Goal: Transaction & Acquisition: Purchase product/service

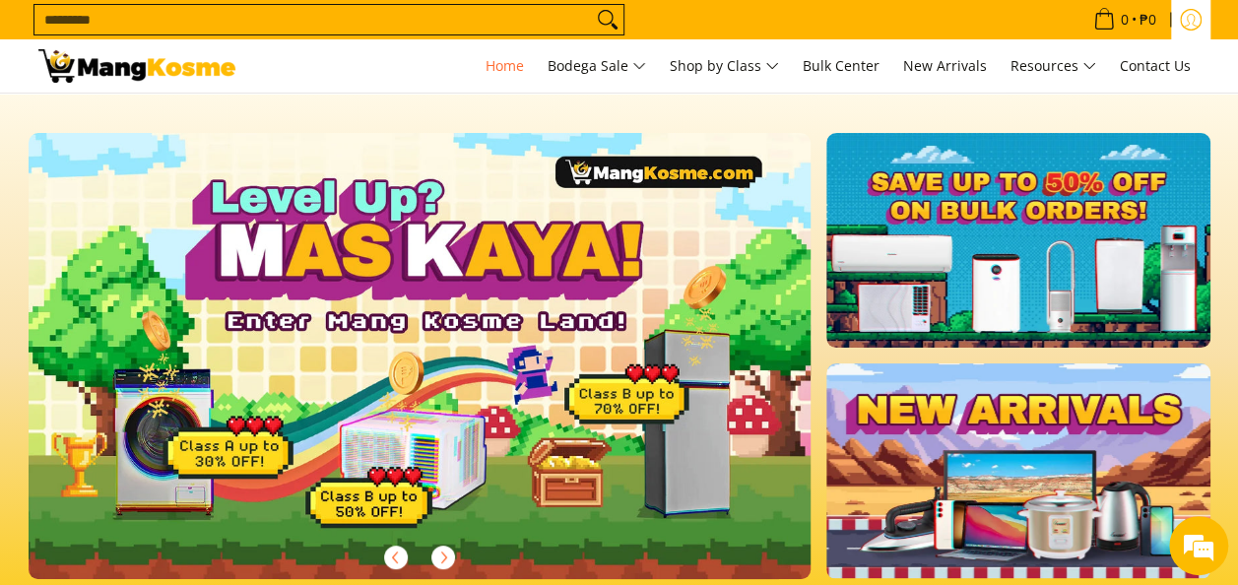
click at [1196, 6] on link "Log in" at bounding box center [1190, 19] width 39 height 39
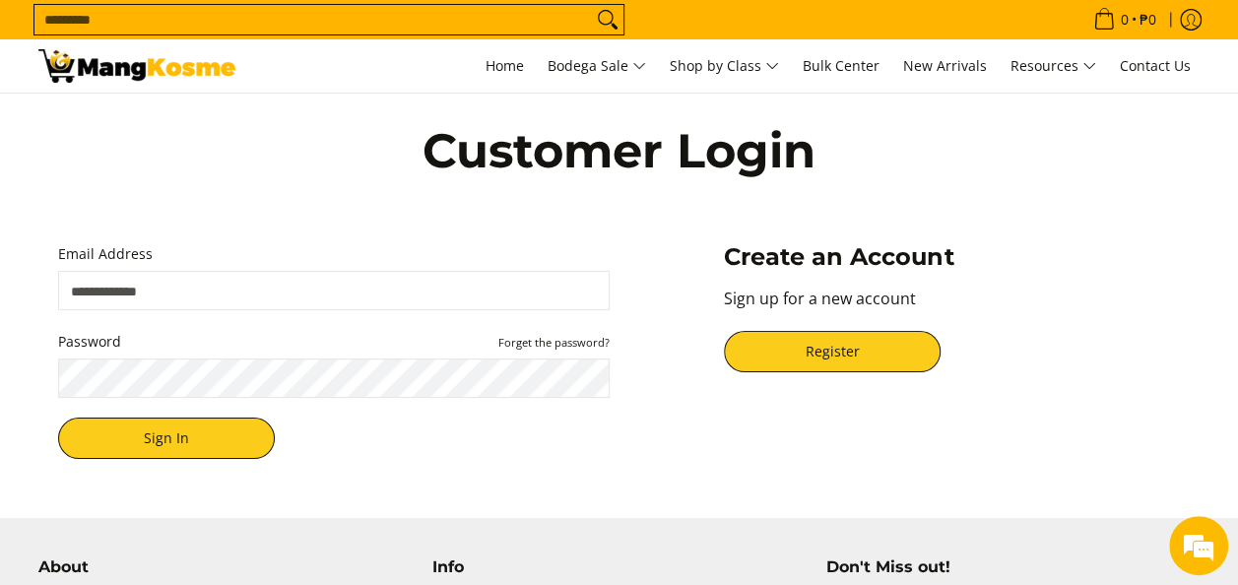
click at [200, 292] on input "Email Address" at bounding box center [334, 290] width 552 height 39
click at [219, 295] on input "Email Address" at bounding box center [334, 290] width 552 height 39
type input "**********"
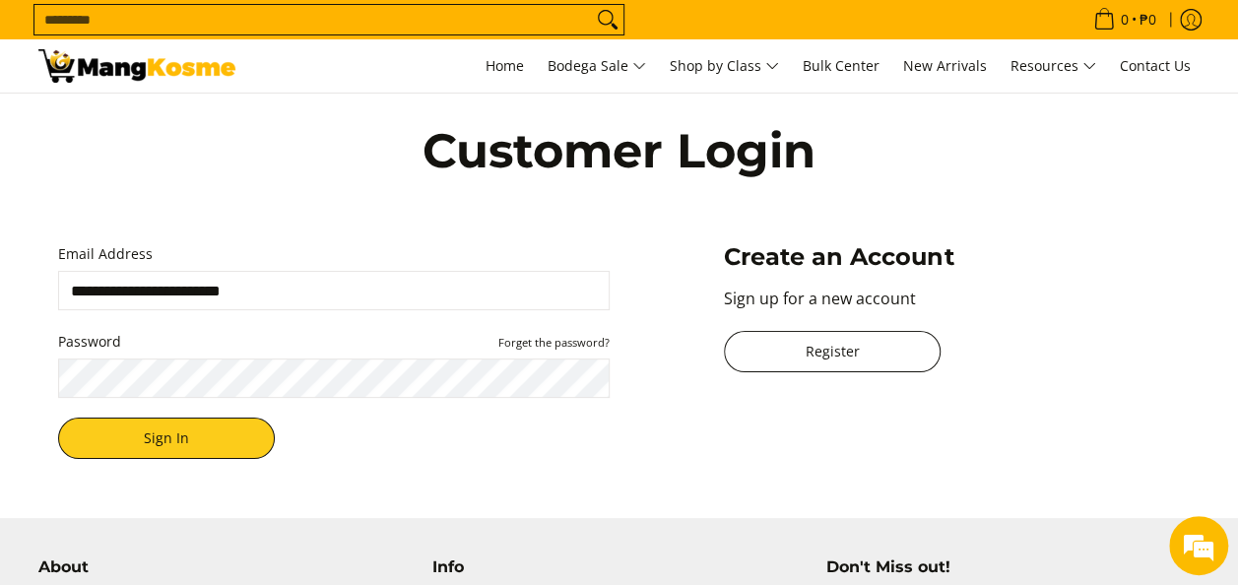
click at [860, 351] on link "Register" at bounding box center [832, 351] width 217 height 41
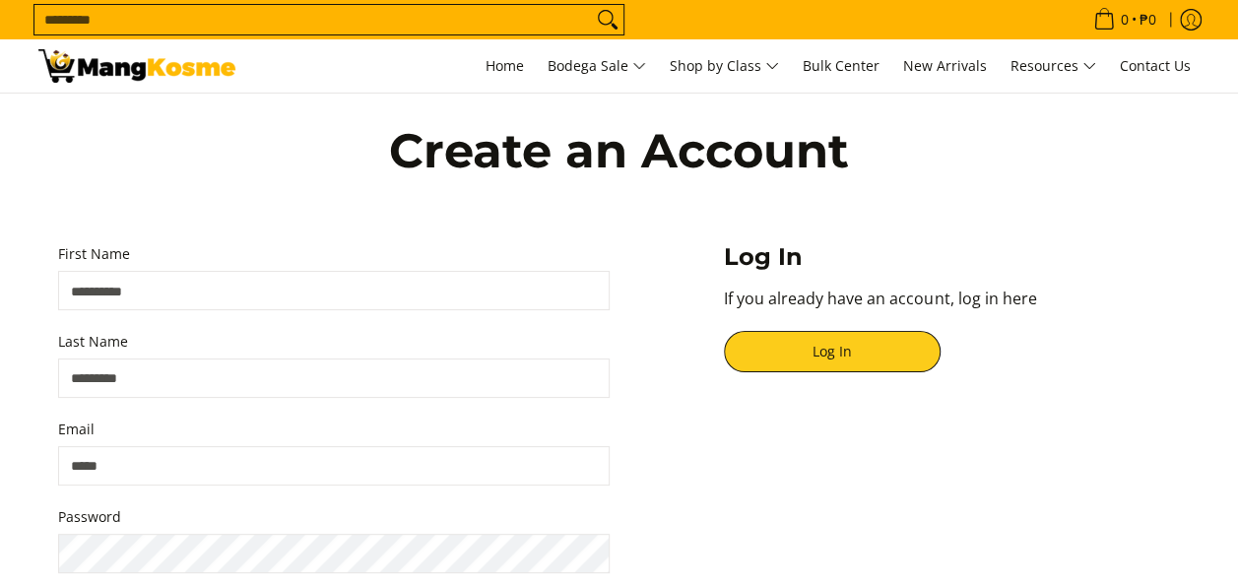
click at [165, 278] on input "First Name" at bounding box center [334, 290] width 552 height 39
click at [173, 300] on input "First Name" at bounding box center [334, 290] width 552 height 39
type input "**********"
type input "*******"
type input "**********"
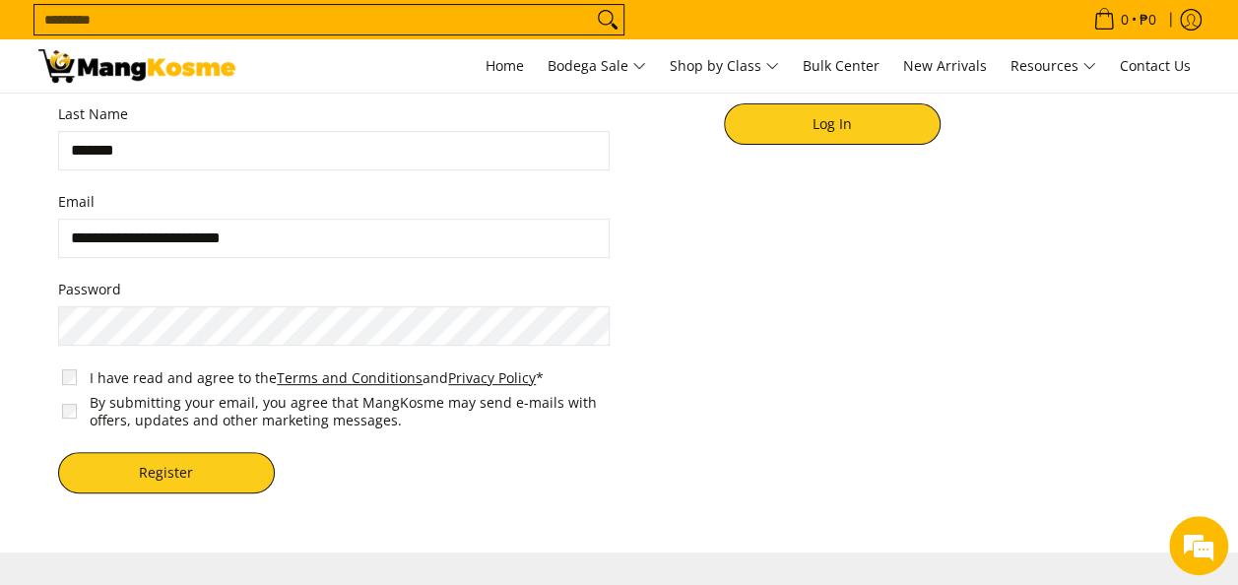
scroll to position [197, 0]
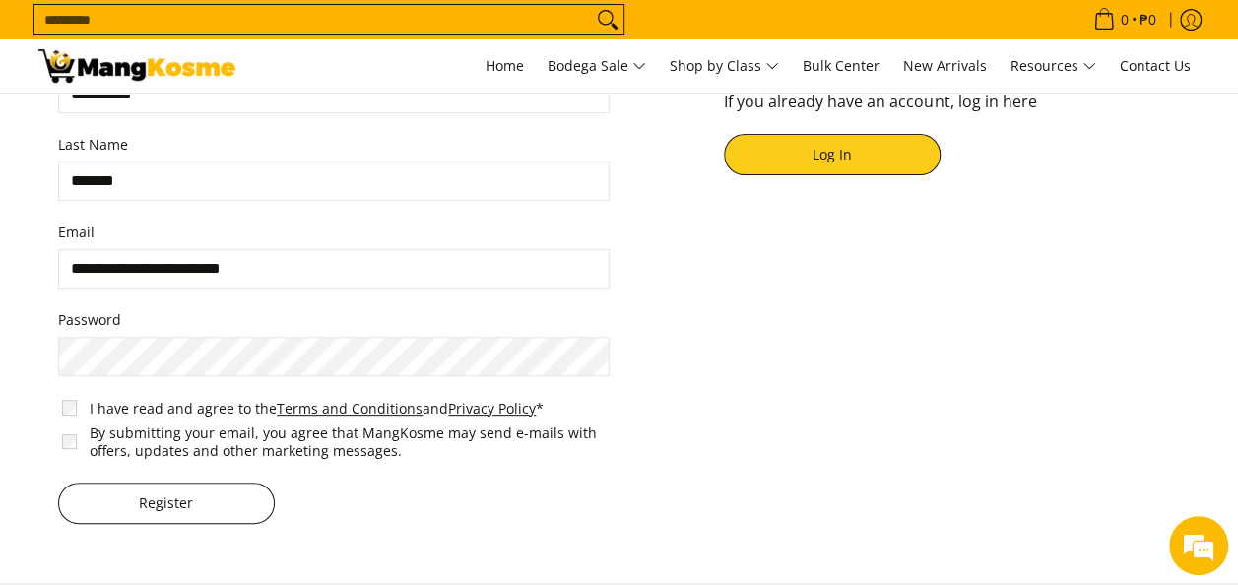
click at [191, 491] on button "Register" at bounding box center [166, 503] width 217 height 41
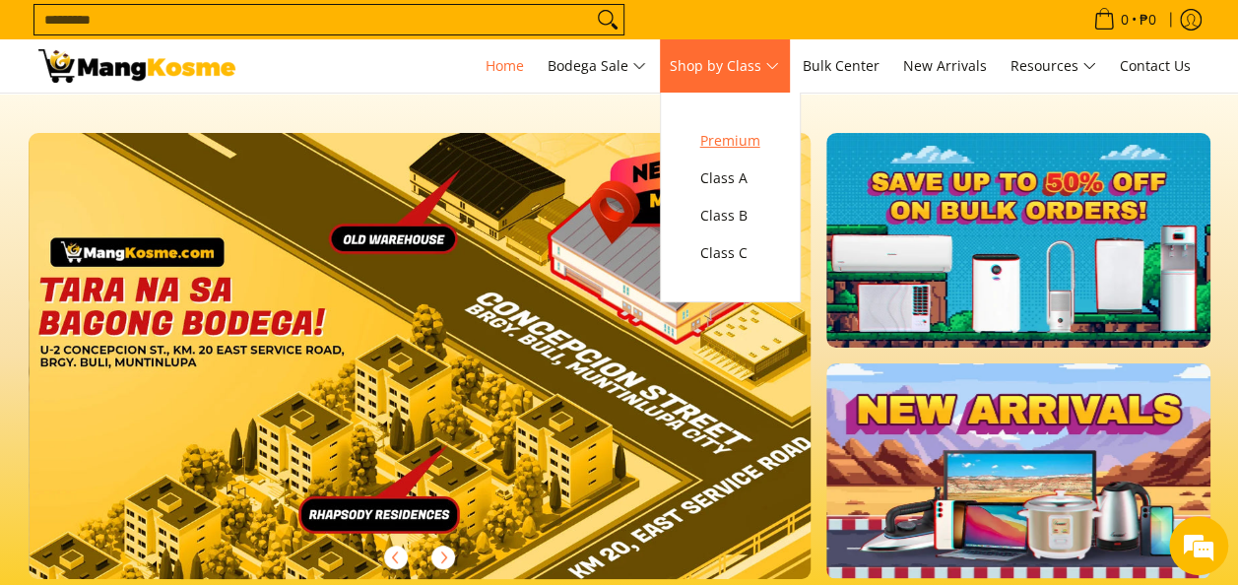
scroll to position [0, 2349]
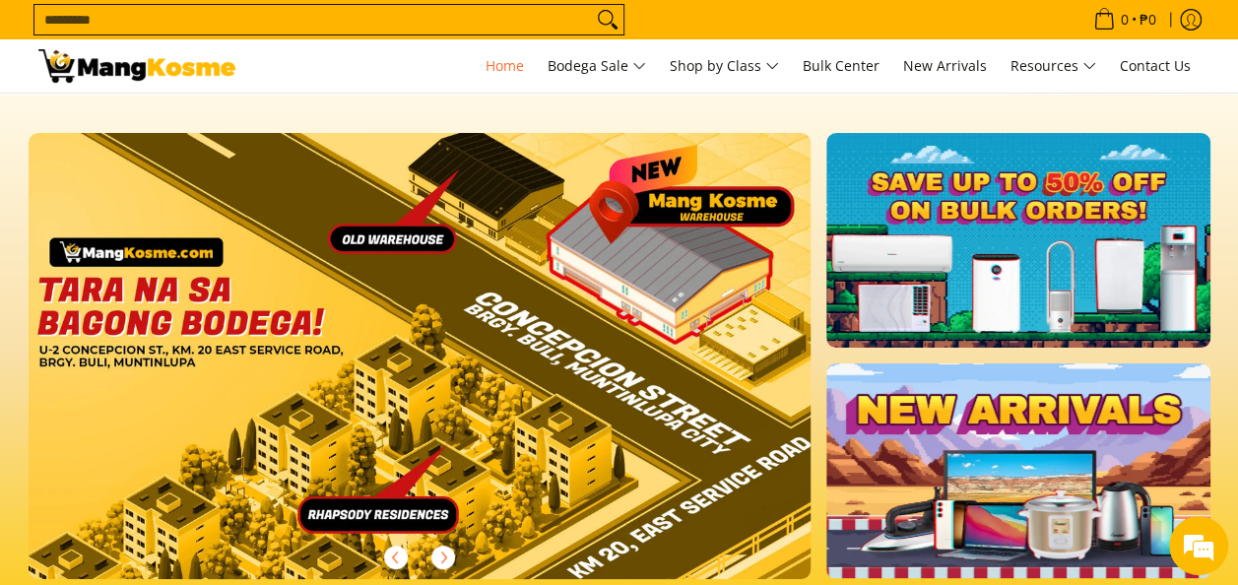
click at [459, 18] on input "Search..." at bounding box center [312, 20] width 557 height 30
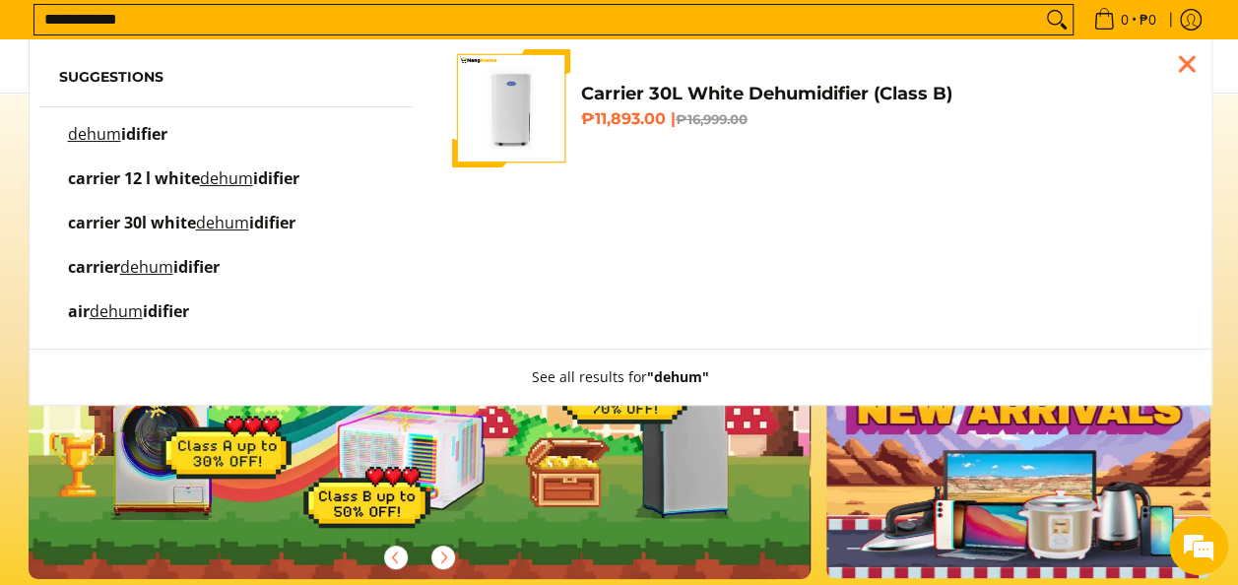
scroll to position [0, 0]
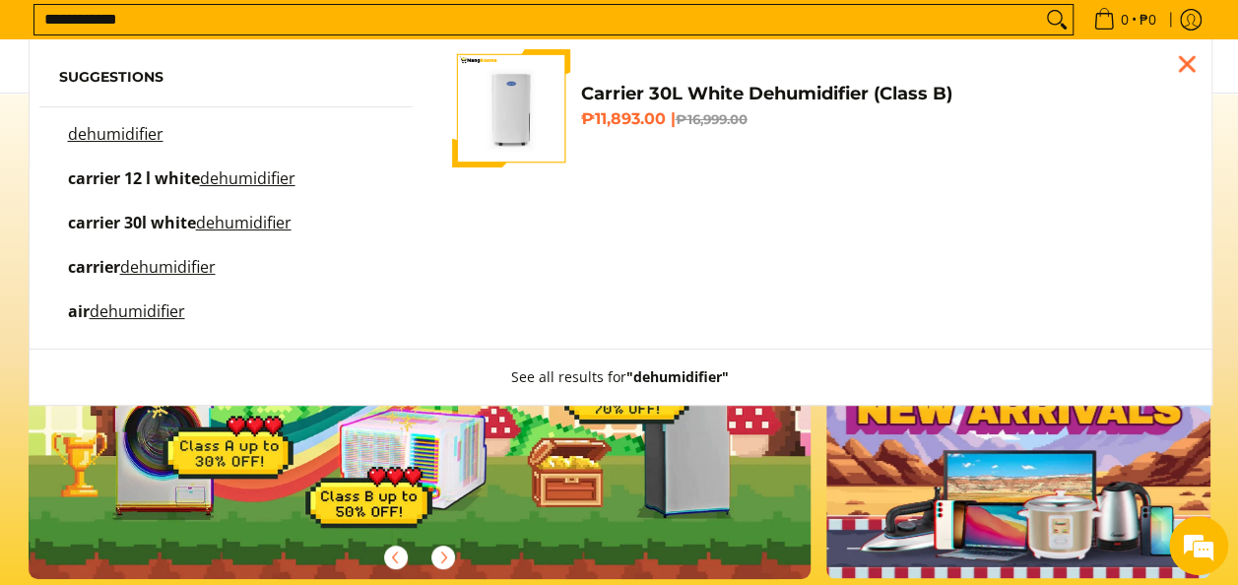
type input "**********"
click at [126, 135] on mark "dehumidifier" at bounding box center [116, 134] width 96 height 22
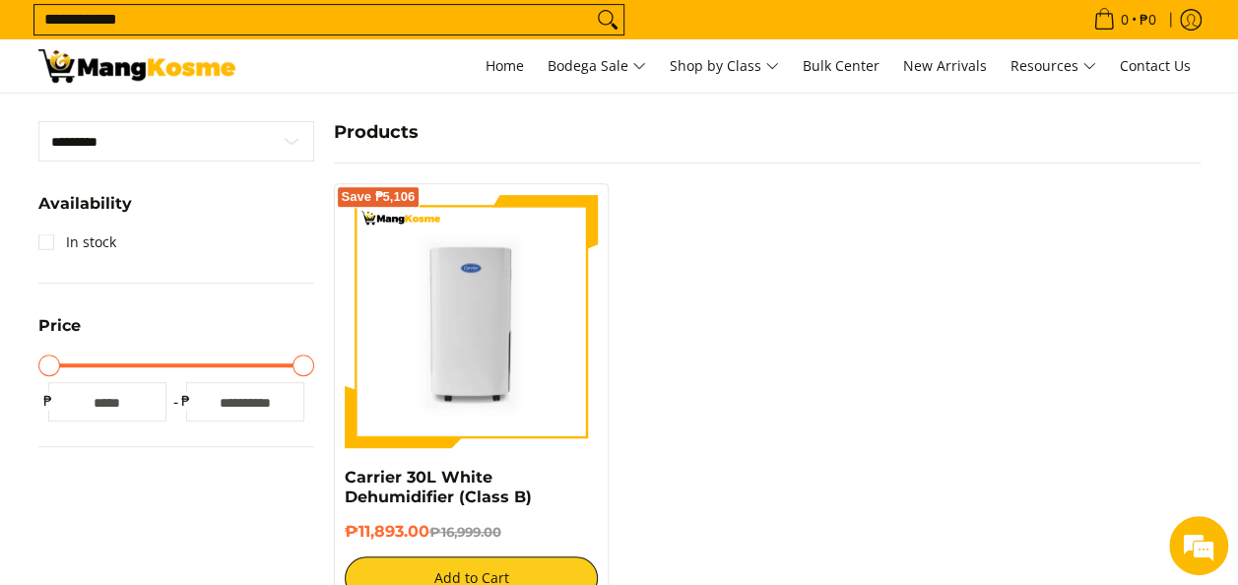
scroll to position [394, 0]
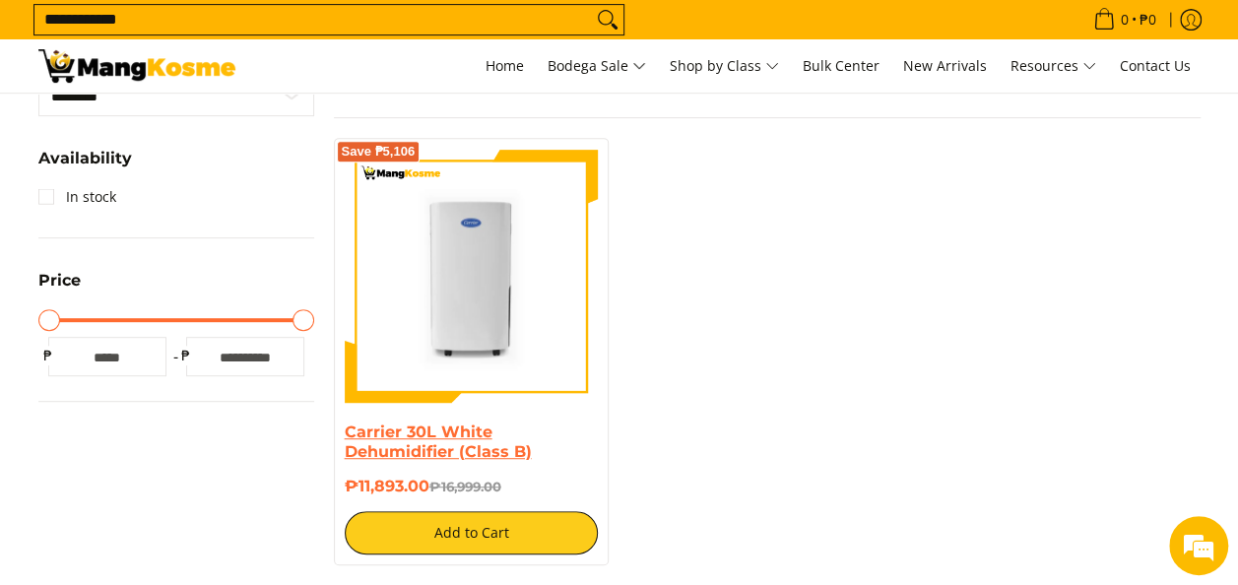
click at [479, 429] on link "Carrier 30L White Dehumidifier (Class B)" at bounding box center [438, 442] width 187 height 38
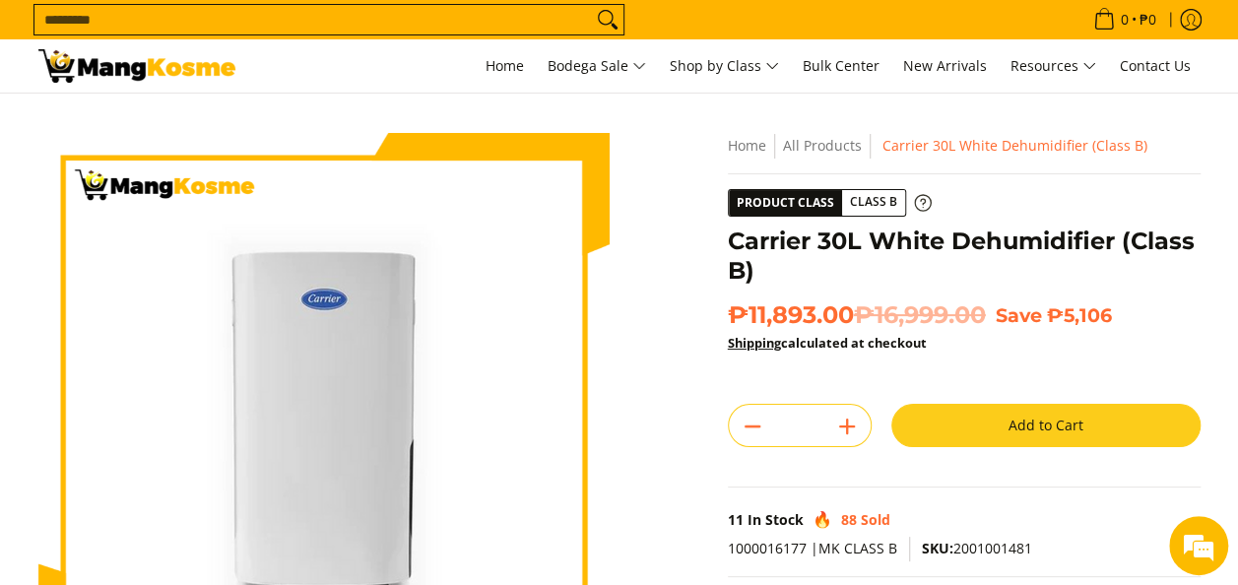
click at [916, 201] on icon at bounding box center [923, 203] width 18 height 18
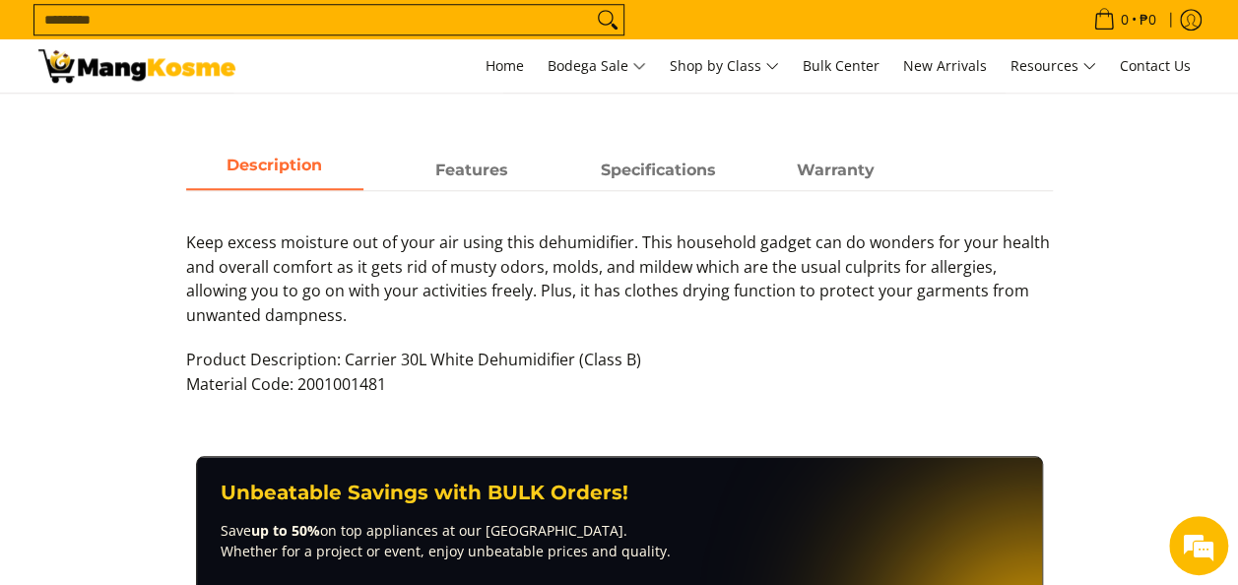
scroll to position [886, 0]
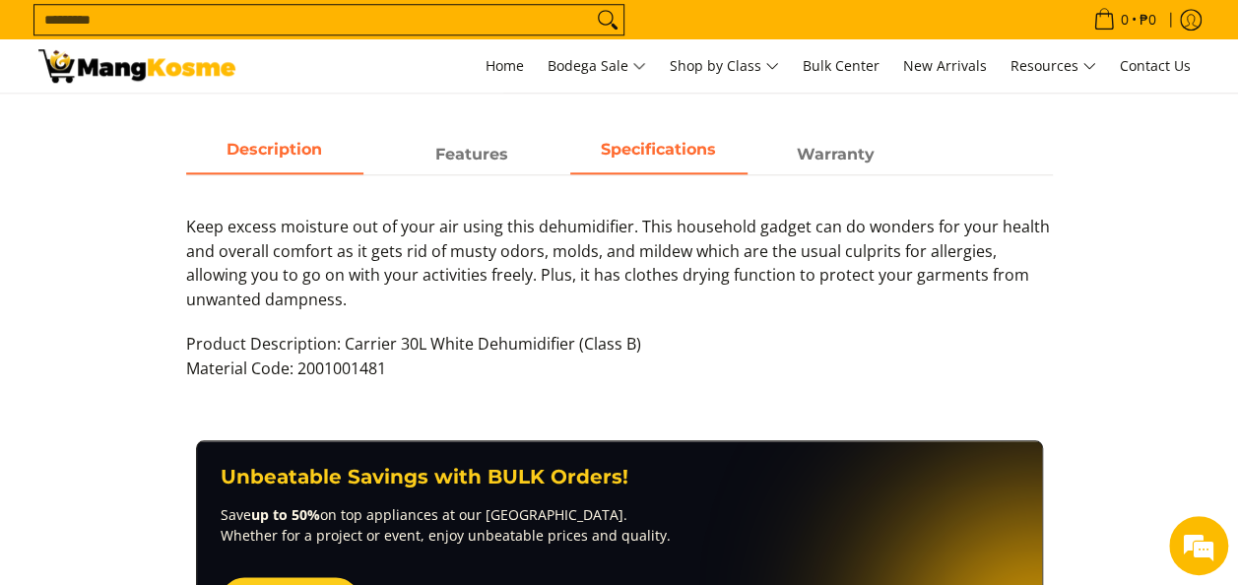
click at [614, 143] on strong "Specifications" at bounding box center [658, 149] width 115 height 19
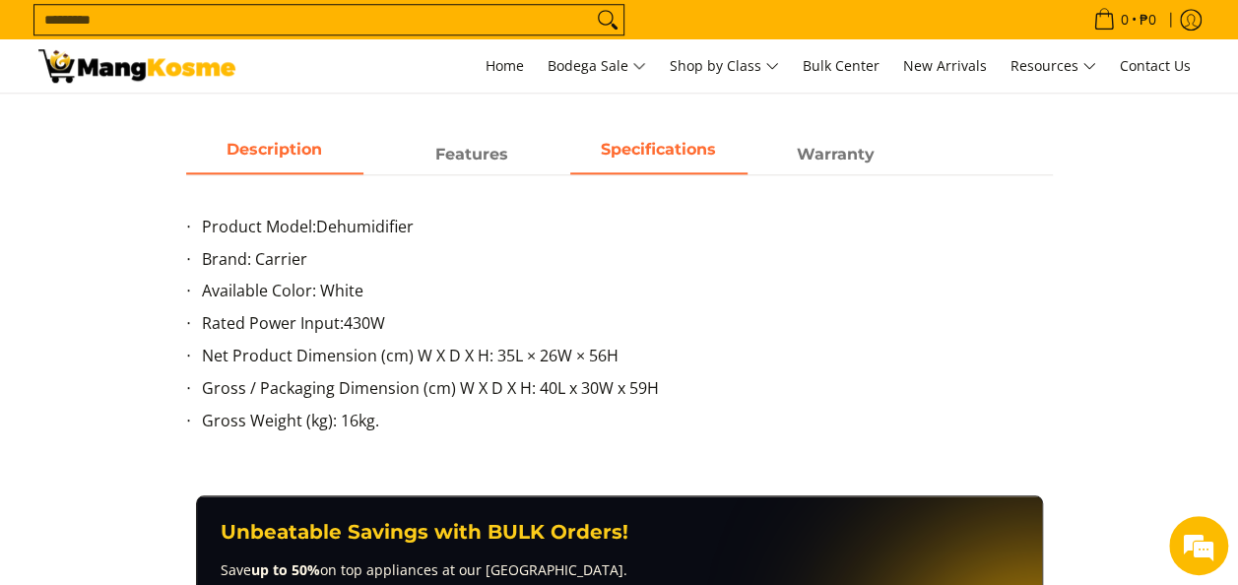
click at [256, 155] on span "Description" at bounding box center [274, 154] width 177 height 35
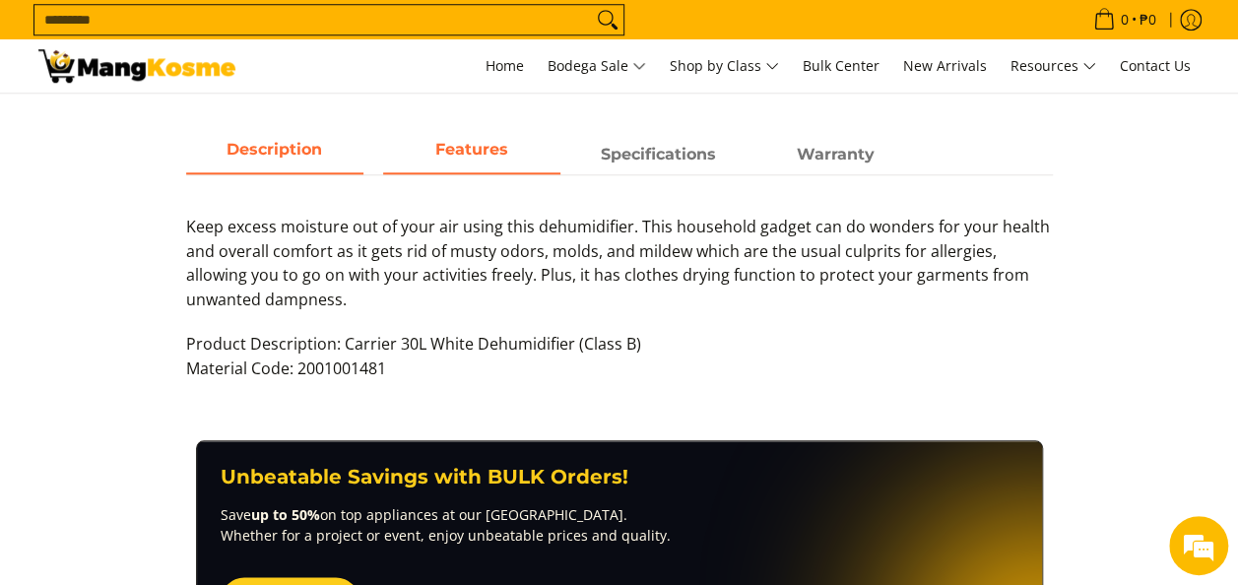
click at [488, 163] on span "Features" at bounding box center [471, 154] width 177 height 35
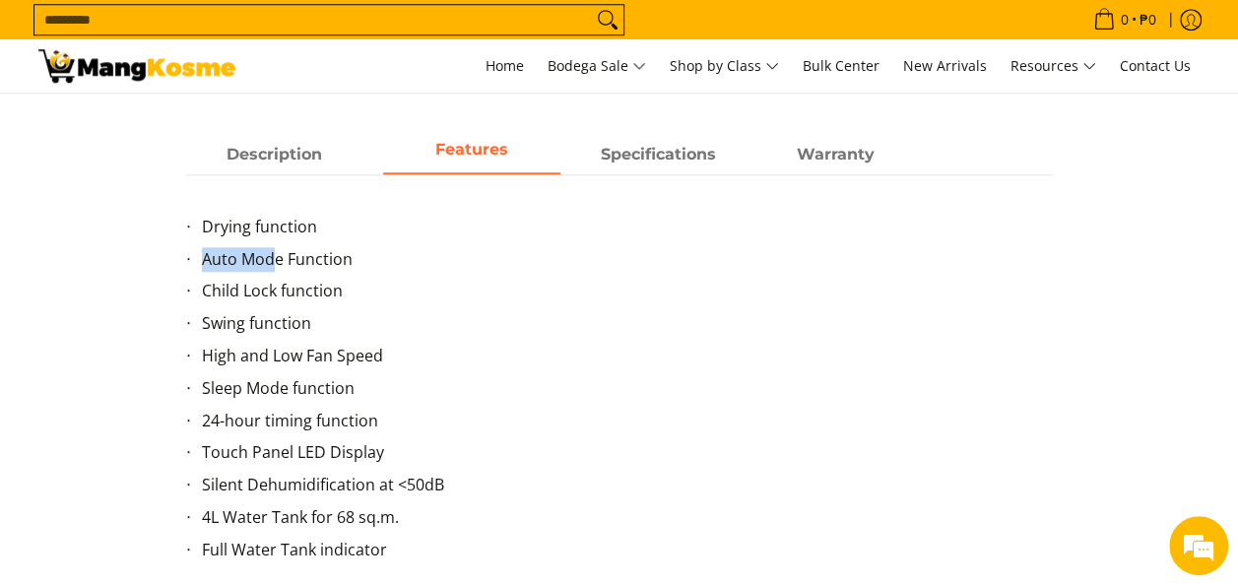
drag, startPoint x: 270, startPoint y: 267, endPoint x: 282, endPoint y: 294, distance: 29.1
click at [366, 276] on li "Auto Mode Function" at bounding box center [627, 263] width 851 height 33
click at [701, 165] on span "Specifications" at bounding box center [658, 154] width 177 height 35
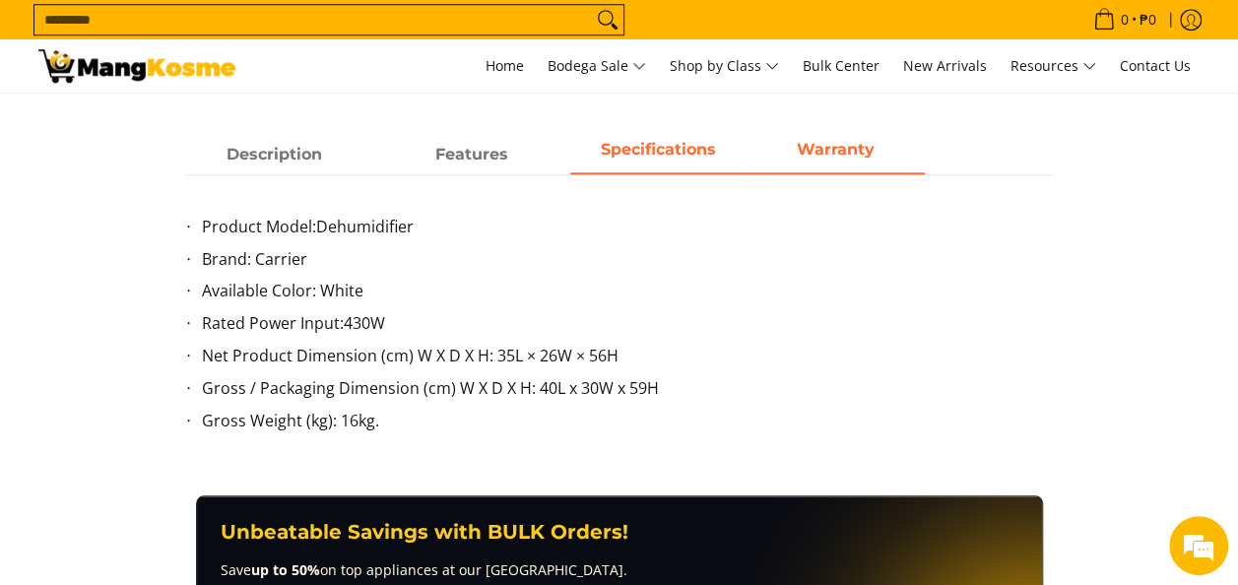
click at [833, 161] on span "Warranty" at bounding box center [836, 154] width 177 height 35
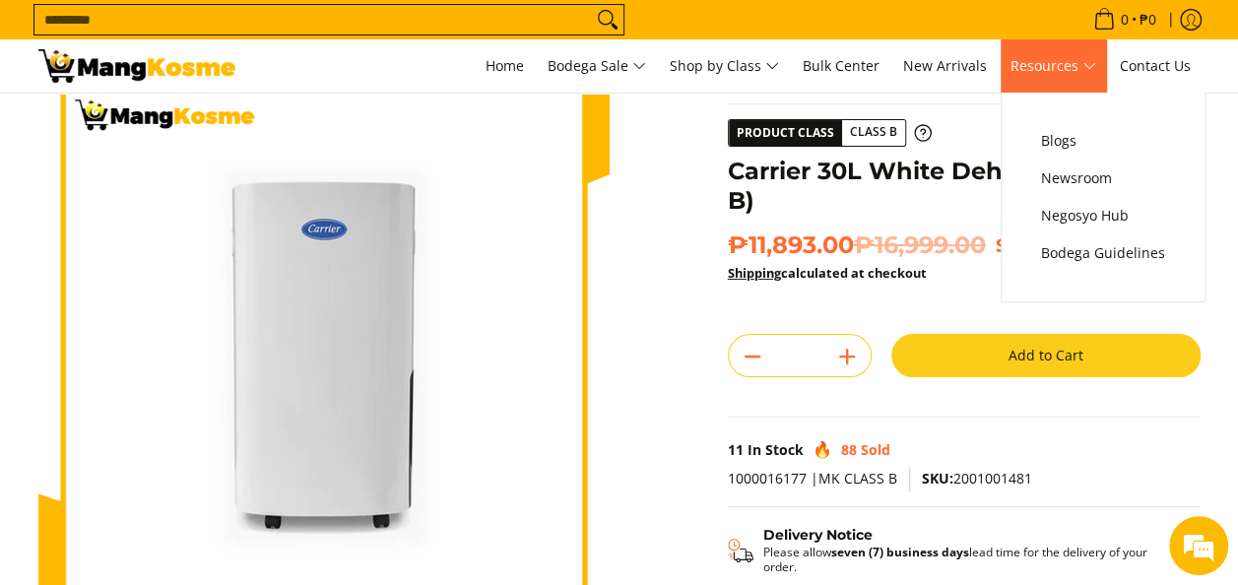
scroll to position [0, 0]
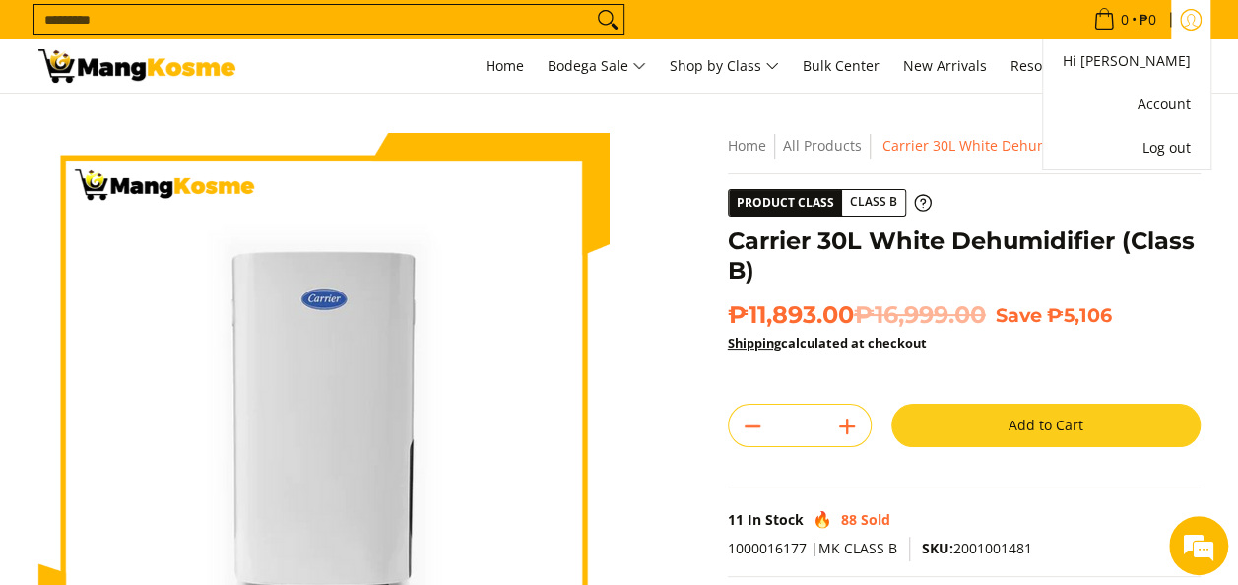
click at [1182, 24] on icon "Account" at bounding box center [1191, 20] width 22 height 22
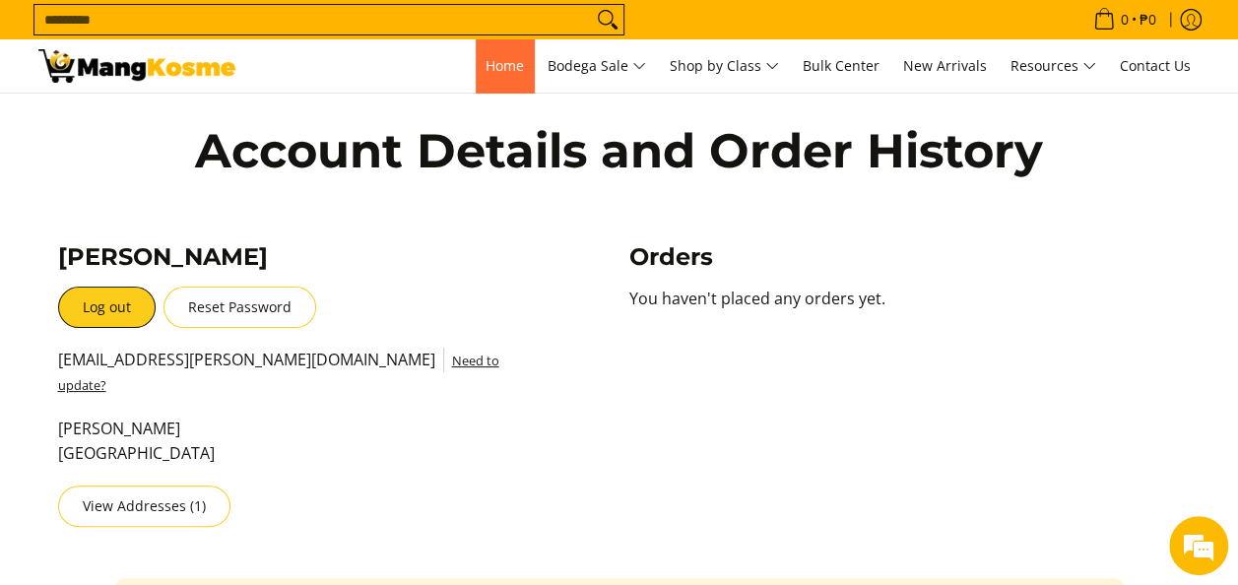
drag, startPoint x: 0, startPoint y: 0, endPoint x: 491, endPoint y: 59, distance: 494.1
click at [491, 59] on span "Home" at bounding box center [505, 65] width 38 height 19
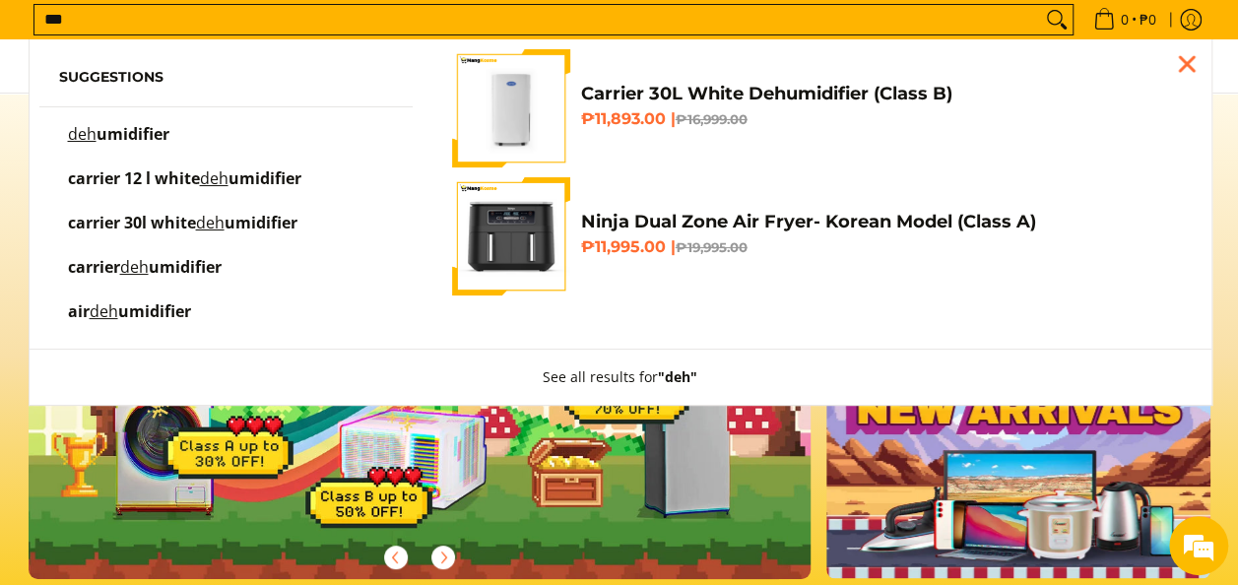
type input "***"
click at [157, 133] on span "umidifier" at bounding box center [133, 134] width 73 height 22
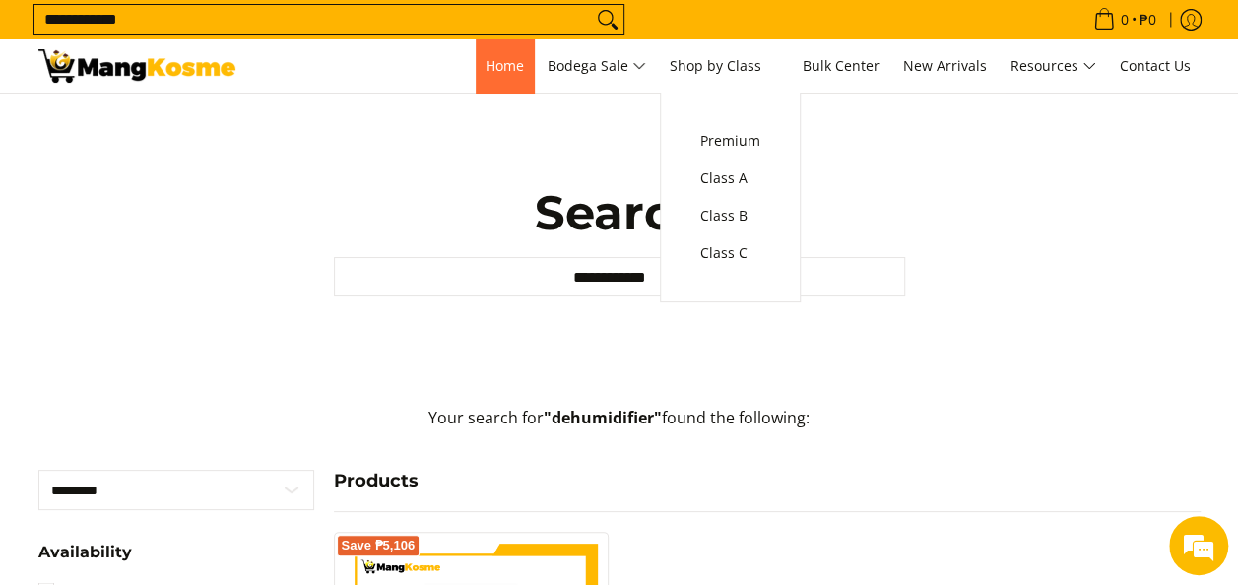
click at [477, 75] on link "Home" at bounding box center [505, 65] width 58 height 53
